Goal: Task Accomplishment & Management: Manage account settings

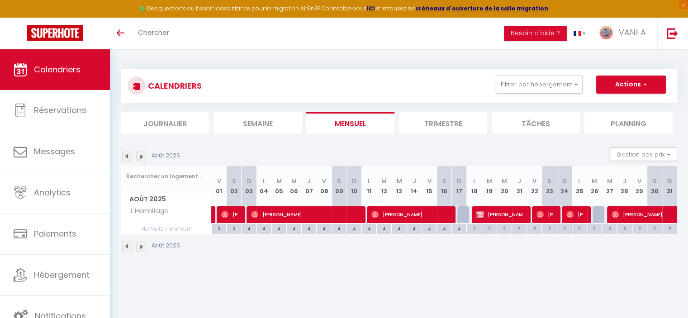
click at [52, 67] on span "Calendriers" at bounding box center [57, 69] width 47 height 11
click at [536, 84] on button "Filtrer par hébergement" at bounding box center [539, 85] width 87 height 18
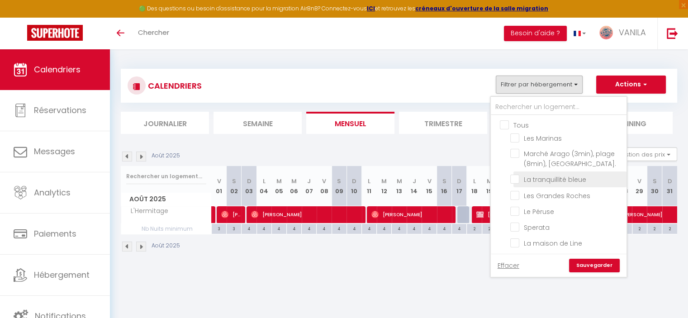
click at [515, 180] on input "La tranquillité bleue" at bounding box center [566, 178] width 113 height 9
checkbox input "true"
checkbox input "false"
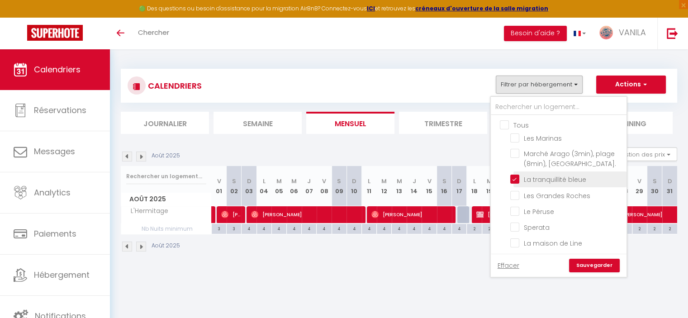
checkbox input "false"
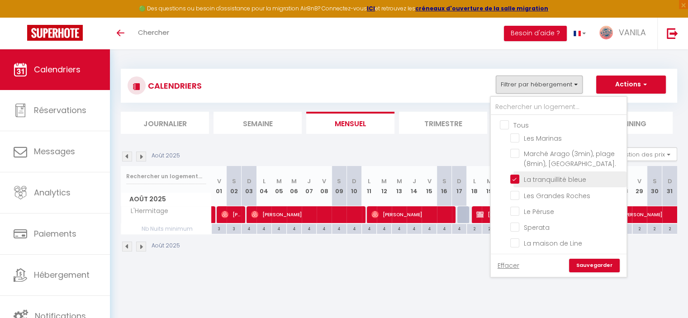
checkbox input "false"
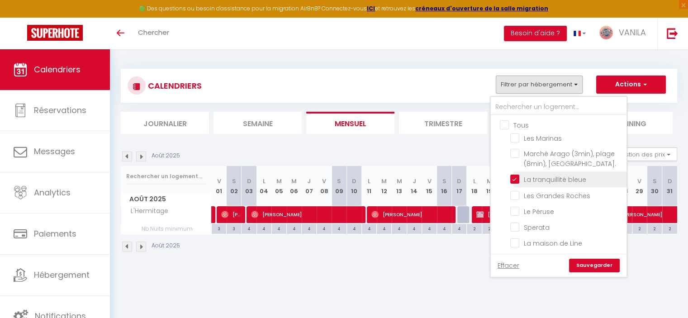
checkbox input "false"
click at [585, 266] on link "Sauvegarder" at bounding box center [594, 266] width 51 height 14
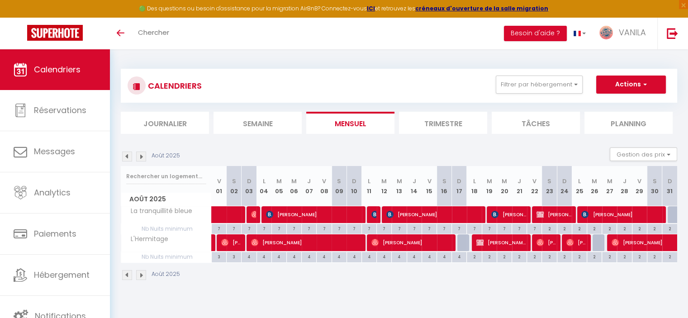
click at [141, 159] on img at bounding box center [141, 157] width 10 height 10
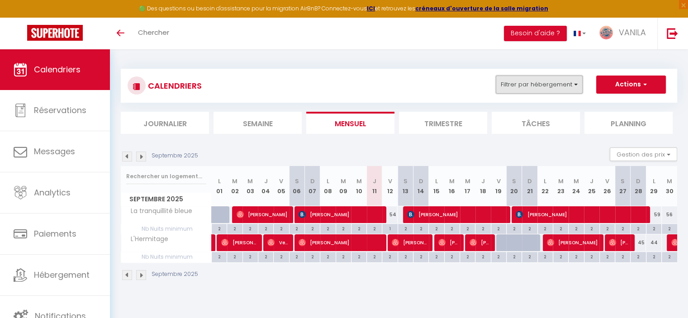
click at [515, 86] on button "Filtrer par hébergement" at bounding box center [539, 85] width 87 height 18
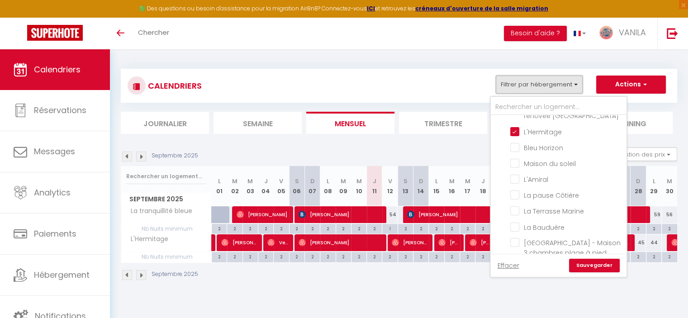
scroll to position [226, 0]
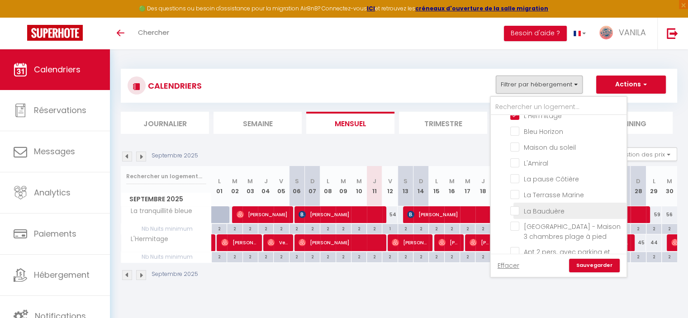
click at [517, 206] on input "La Bauduère" at bounding box center [566, 209] width 113 height 9
checkbox input "true"
checkbox input "false"
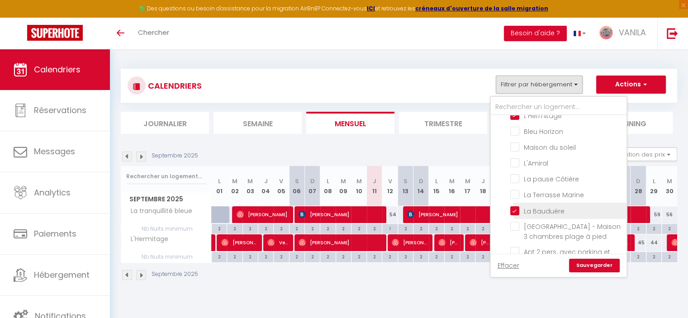
checkbox input "false"
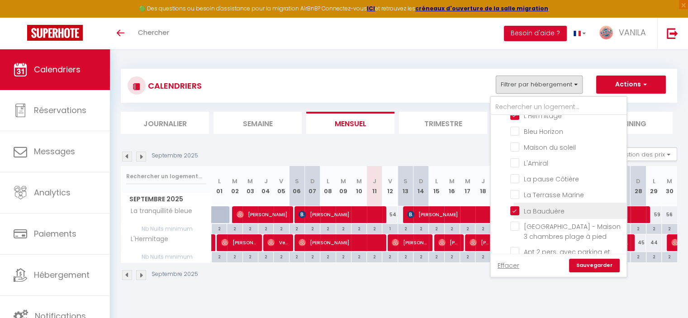
checkbox input "false"
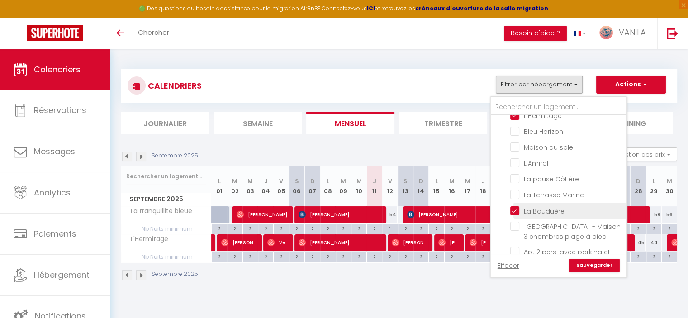
checkbox input "false"
click at [587, 262] on div "Effacer Sauvegarder" at bounding box center [559, 266] width 122 height 14
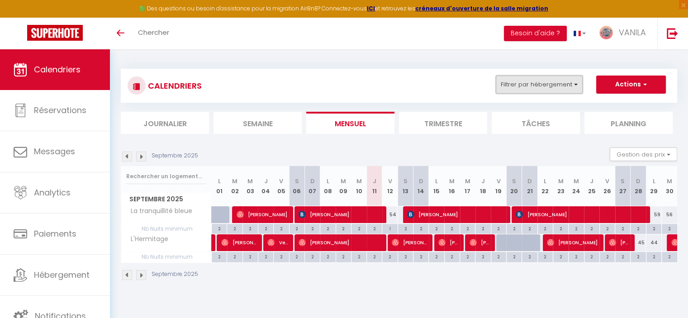
click at [546, 86] on button "Filtrer par hébergement" at bounding box center [539, 85] width 87 height 18
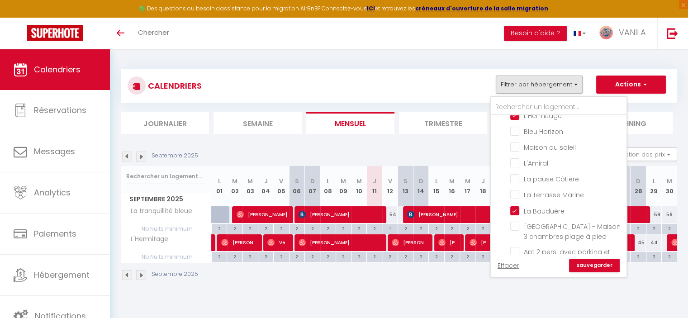
click at [582, 269] on link "Sauvegarder" at bounding box center [594, 266] width 51 height 14
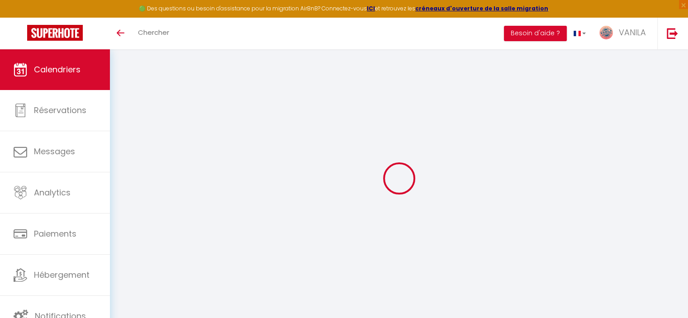
select select "0"
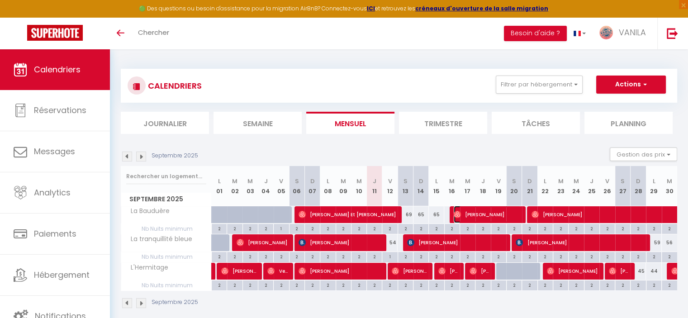
click at [476, 216] on span "[PERSON_NAME]" at bounding box center [487, 214] width 67 height 17
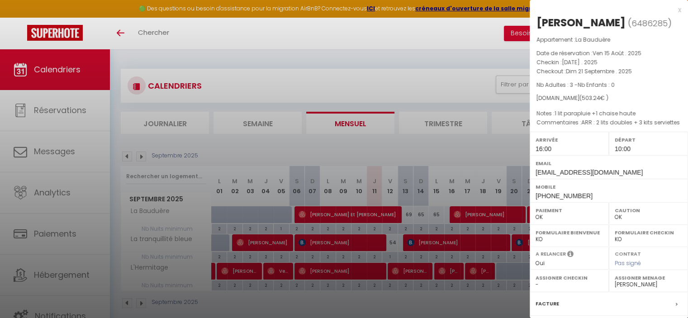
click at [476, 216] on div at bounding box center [344, 159] width 688 height 318
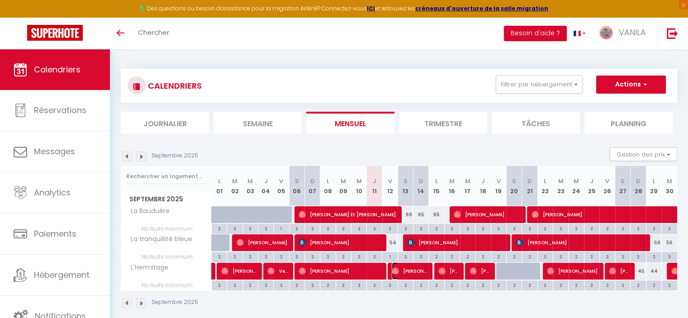
click at [410, 271] on span "[PERSON_NAME]" at bounding box center [410, 270] width 36 height 17
click at [0, 0] on div at bounding box center [0, 0] width 0 height 0
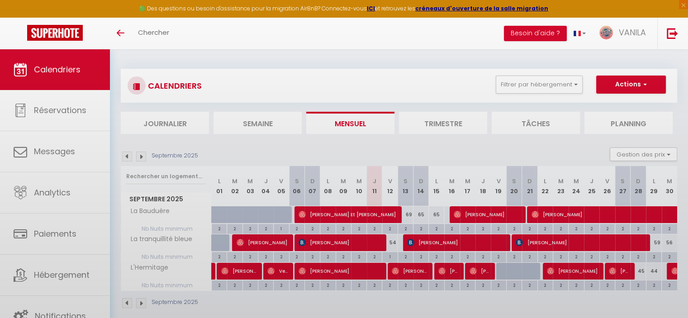
click at [410, 271] on div at bounding box center [344, 159] width 688 height 318
click at [410, 271] on body "🟢 Des questions ou besoin d'assistance pour la migration AirBnB? Connectez-vous…" at bounding box center [344, 208] width 688 height 318
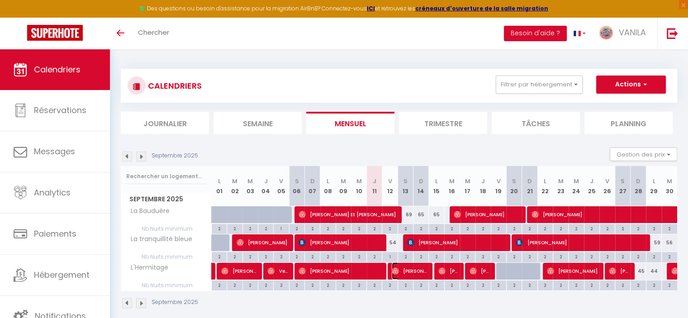
click at [410, 271] on span "[PERSON_NAME]" at bounding box center [410, 270] width 36 height 17
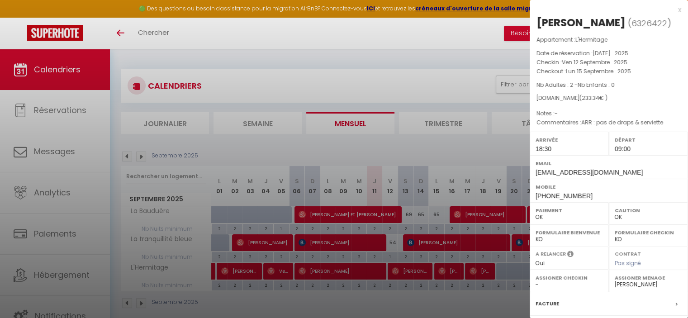
click at [410, 271] on div at bounding box center [344, 159] width 688 height 318
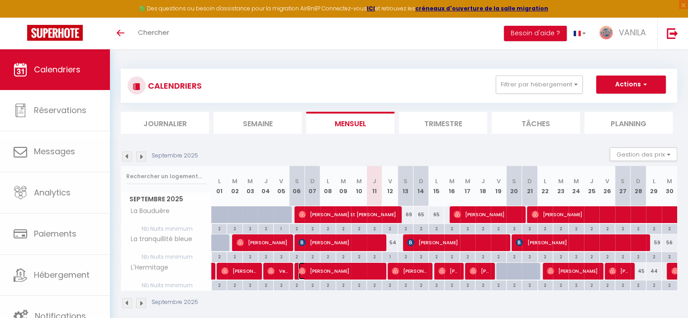
click at [370, 271] on span "[PERSON_NAME]" at bounding box center [340, 270] width 82 height 17
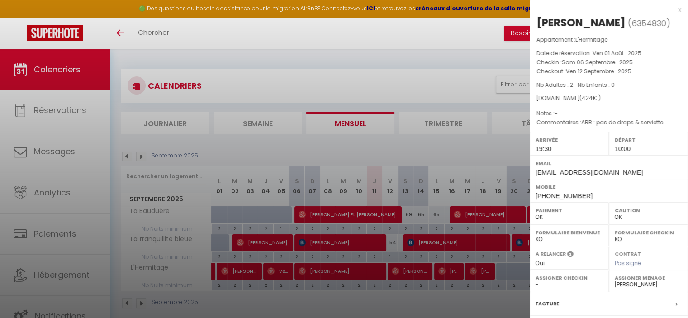
click at [370, 271] on div at bounding box center [344, 159] width 688 height 318
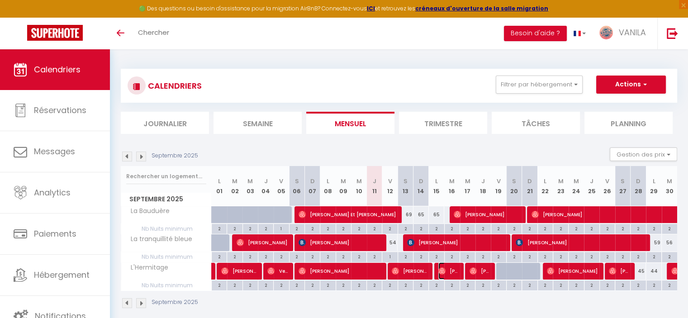
click at [442, 270] on img at bounding box center [441, 270] width 7 height 7
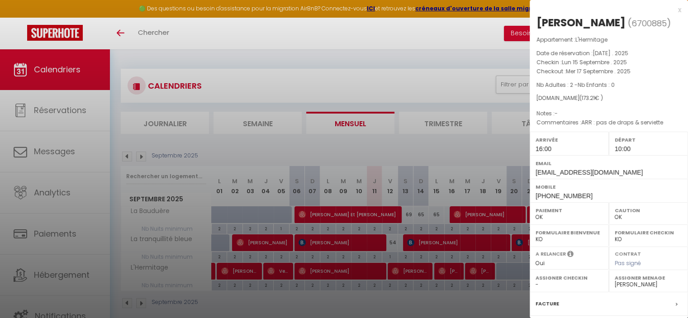
click at [422, 271] on div at bounding box center [344, 159] width 688 height 318
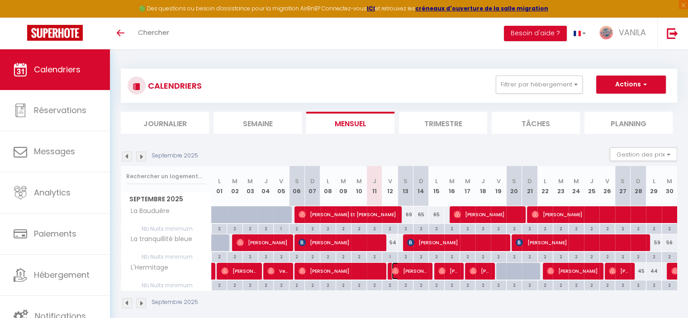
click at [422, 271] on span "[PERSON_NAME]" at bounding box center [410, 270] width 36 height 17
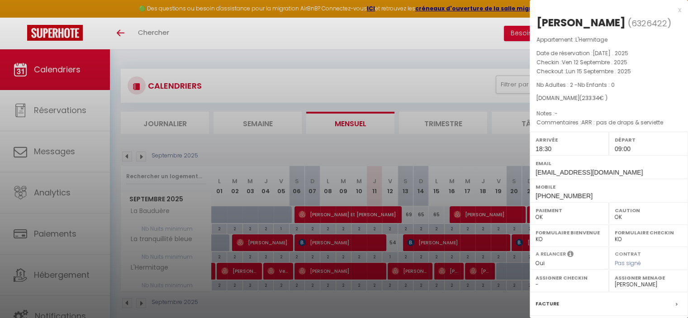
click at [422, 271] on div at bounding box center [344, 159] width 688 height 318
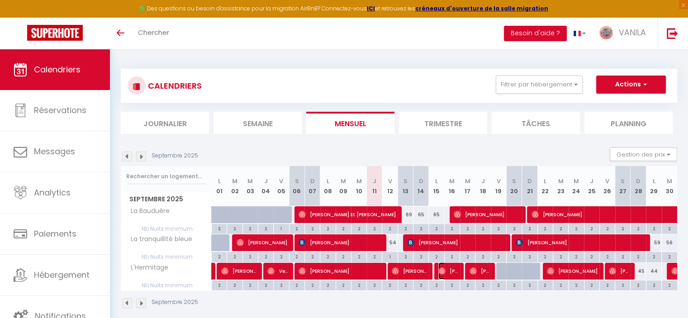
click at [445, 273] on img at bounding box center [441, 270] width 7 height 7
select select "13636"
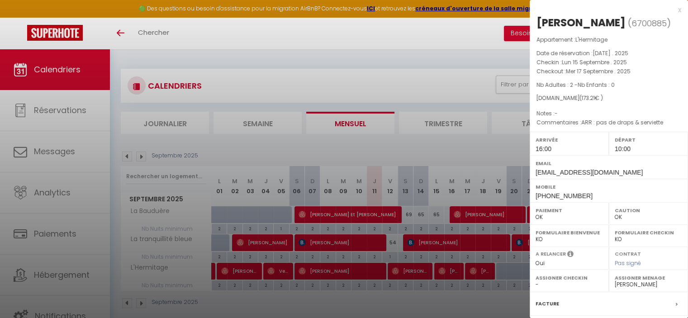
click at [445, 273] on div at bounding box center [344, 159] width 688 height 318
